Goal: Task Accomplishment & Management: Complete application form

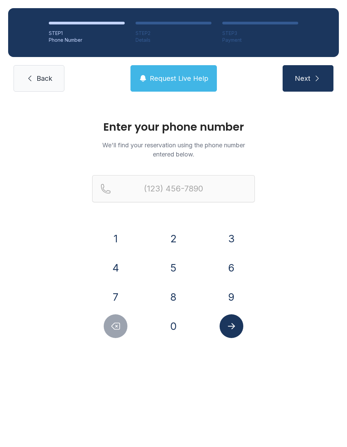
click at [173, 265] on button "5" at bounding box center [174, 268] width 24 height 24
click at [121, 269] on button "4" at bounding box center [116, 268] width 24 height 24
click at [182, 316] on div "0" at bounding box center [173, 326] width 47 height 24
click at [177, 321] on button "0" at bounding box center [174, 326] width 24 height 24
click at [236, 239] on button "3" at bounding box center [232, 239] width 24 height 24
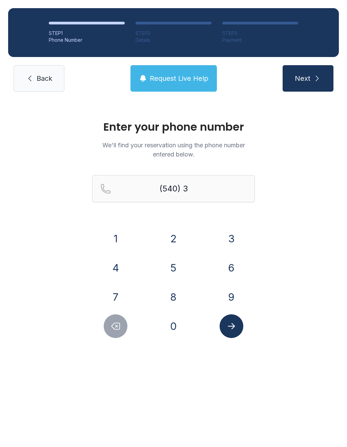
click at [236, 298] on button "9" at bounding box center [232, 297] width 24 height 24
click at [122, 295] on button "7" at bounding box center [116, 297] width 24 height 24
click at [116, 235] on button "1" at bounding box center [116, 239] width 24 height 24
click at [170, 232] on button "2" at bounding box center [174, 239] width 24 height 24
click at [239, 293] on button "9" at bounding box center [232, 297] width 24 height 24
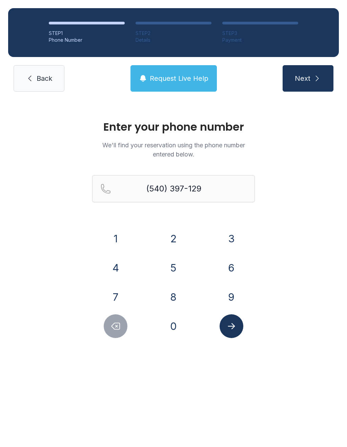
click at [120, 289] on button "7" at bounding box center [116, 297] width 24 height 24
type input "[PHONE_NUMBER]"
click at [307, 82] on span "Next" at bounding box center [303, 79] width 16 height 10
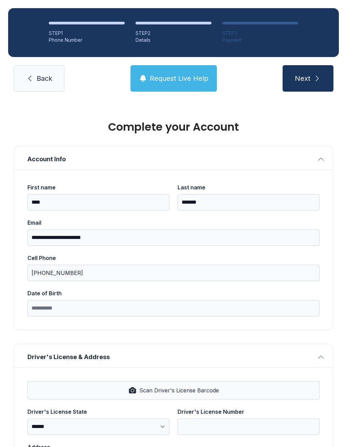
click at [307, 78] on span "Next" at bounding box center [303, 79] width 16 height 10
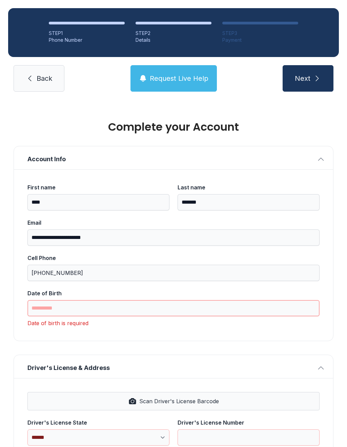
scroll to position [17, 0]
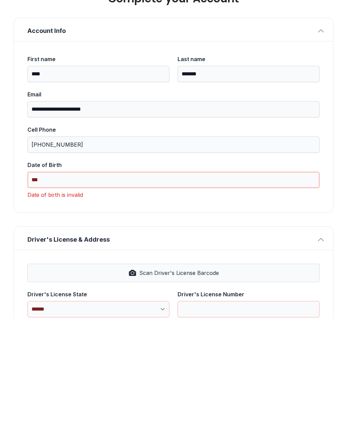
type input "*"
type input "********"
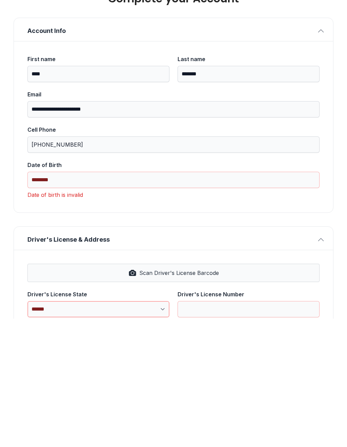
click at [87, 429] on select "**********" at bounding box center [98, 437] width 142 height 16
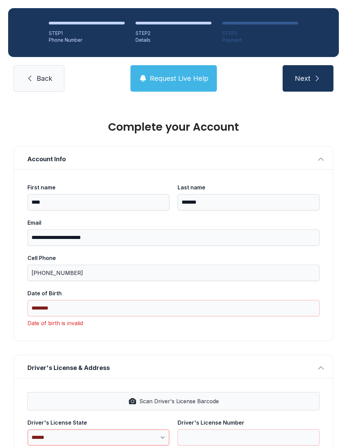
select select "**"
click at [232, 429] on input "Driver's License Number" at bounding box center [249, 437] width 142 height 16
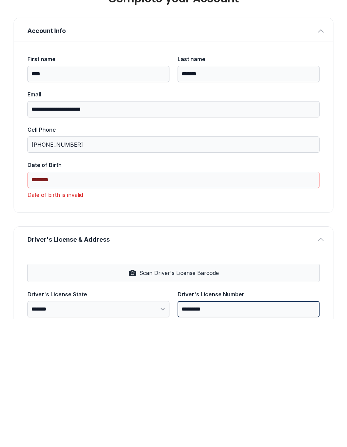
type input "*********"
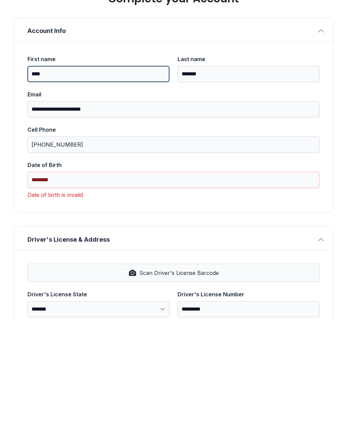
click at [75, 194] on input "****" at bounding box center [98, 202] width 142 height 16
type input "*"
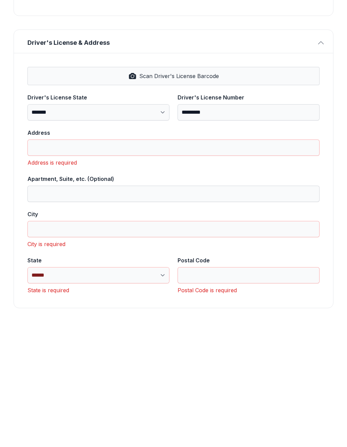
scroll to position [197, 0]
type input "**********"
click at [308, 65] on button "Next" at bounding box center [308, 78] width 51 height 26
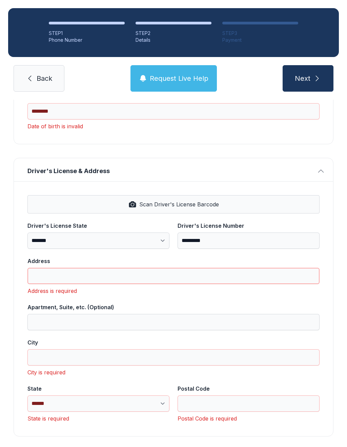
click at [35, 280] on input "Address" at bounding box center [173, 276] width 292 height 16
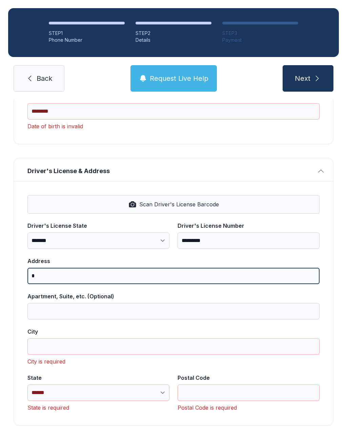
scroll to position [186, 0]
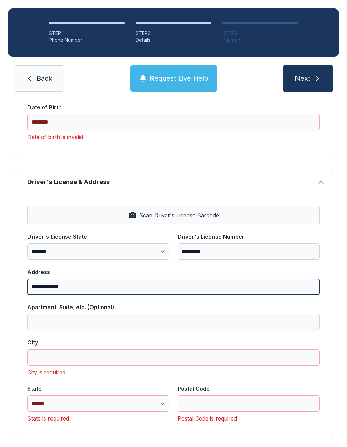
type input "**********"
click at [308, 78] on button "Next" at bounding box center [308, 78] width 51 height 26
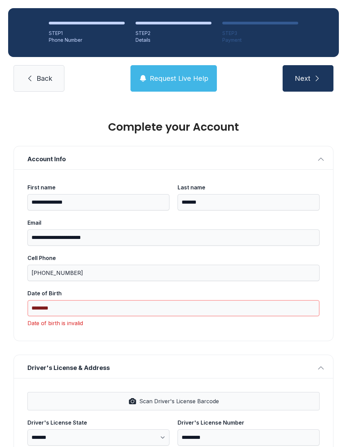
scroll to position [0, 0]
click at [175, 83] on button "Request Live Help" at bounding box center [174, 78] width 87 height 26
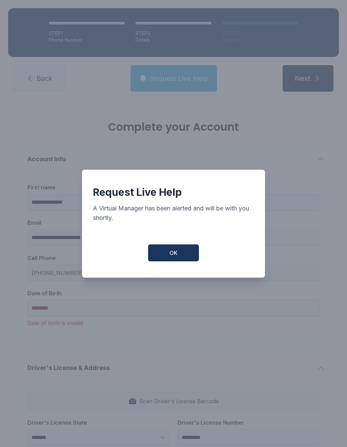
click at [176, 261] on button "OK" at bounding box center [173, 252] width 51 height 17
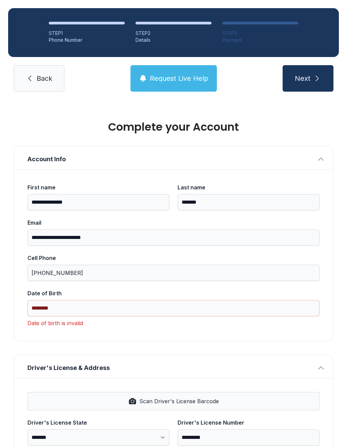
click at [306, 75] on span "Next" at bounding box center [303, 79] width 16 height 10
click at [40, 65] on link "Back" at bounding box center [39, 78] width 51 height 26
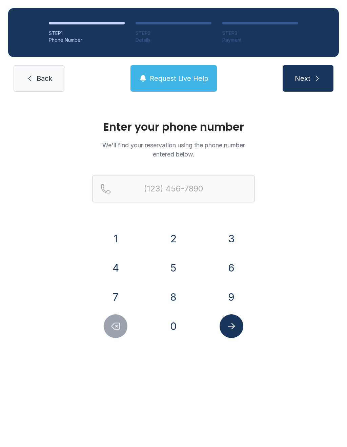
click at [32, 77] on icon at bounding box center [30, 78] width 8 height 8
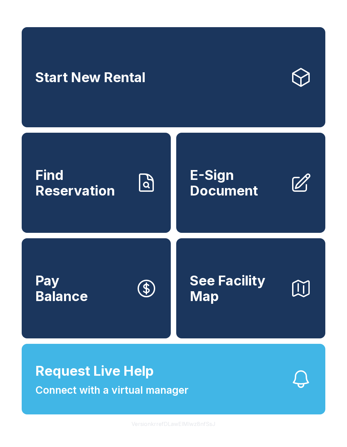
click at [108, 192] on span "Find Reservation" at bounding box center [82, 182] width 95 height 31
